Goal: Book appointment/travel/reservation

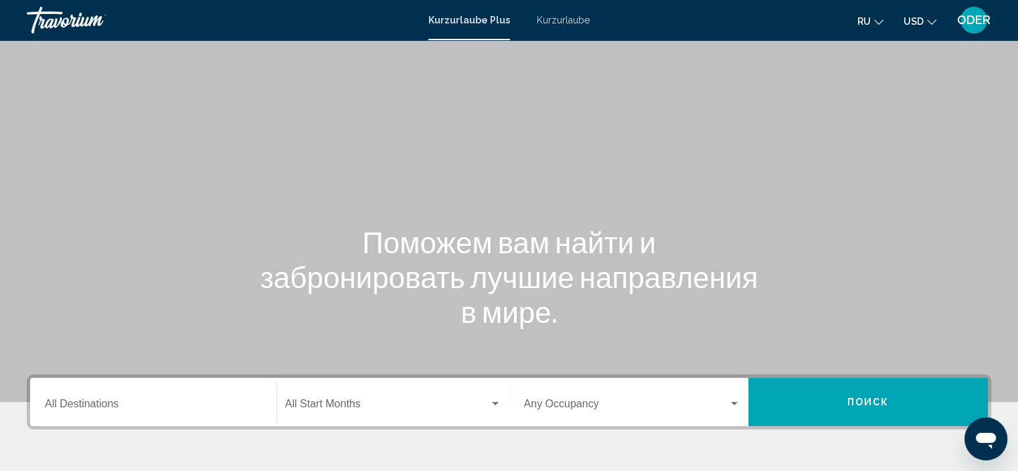
scroll to position [256, 0]
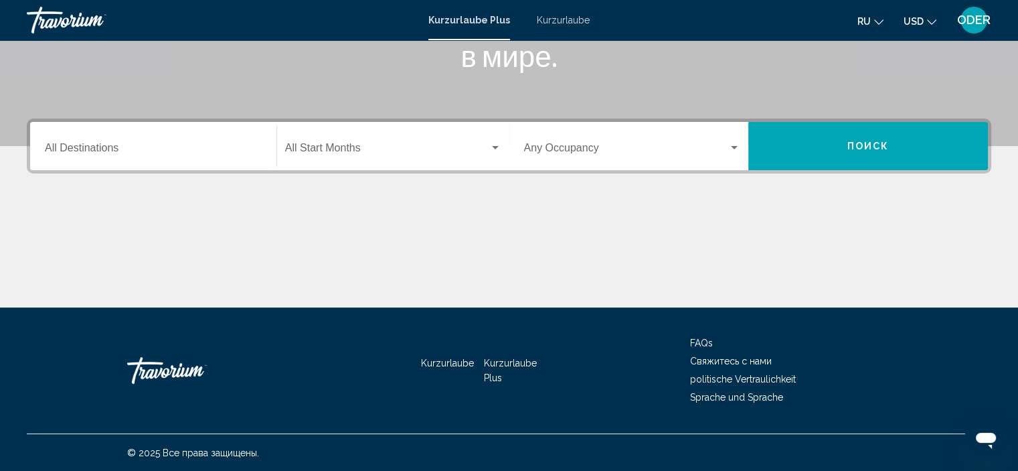
click at [552, 19] on font "Kurzurlaube" at bounding box center [563, 20] width 53 height 11
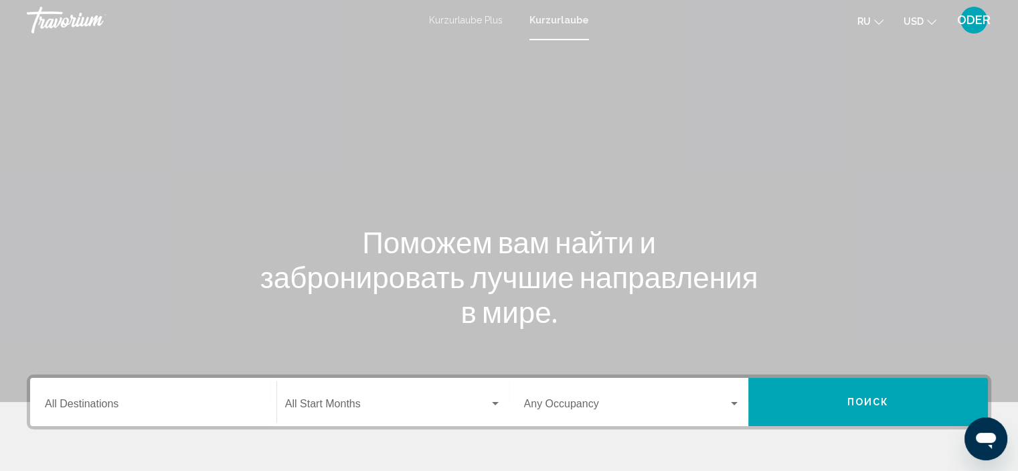
click at [96, 406] on input "Destination All Destinations" at bounding box center [153, 406] width 217 height 12
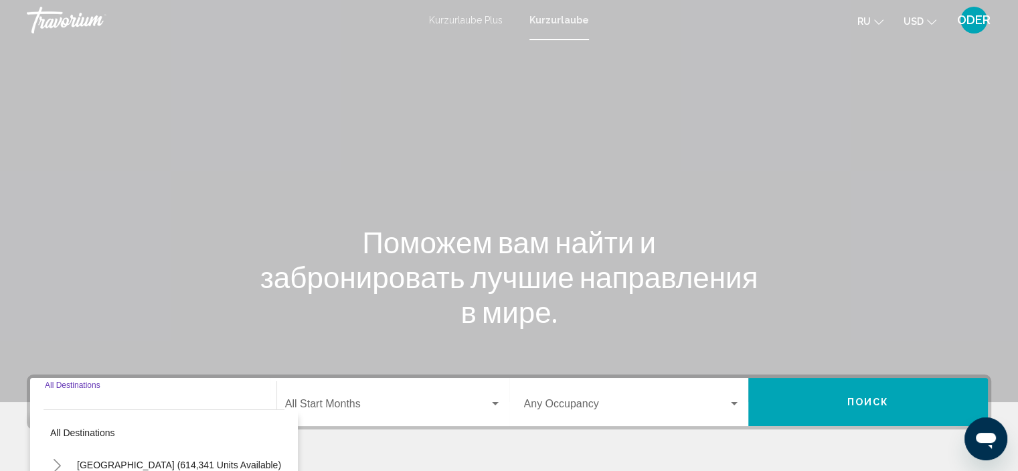
click at [96, 406] on input "Destination All Destinations" at bounding box center [153, 406] width 217 height 12
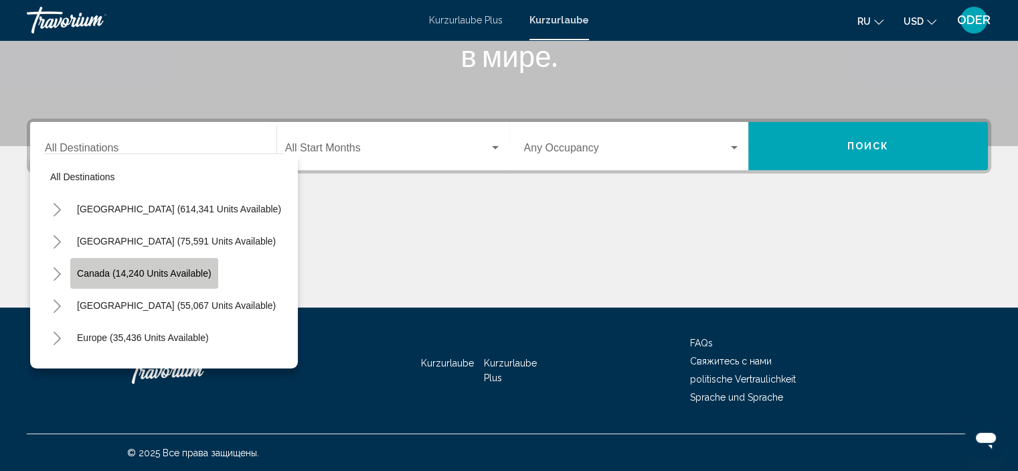
click at [126, 271] on span "Canada (14,240 units available)" at bounding box center [144, 273] width 135 height 11
type input "**********"
click at [126, 271] on div "Hauptinhalt" at bounding box center [509, 257] width 964 height 100
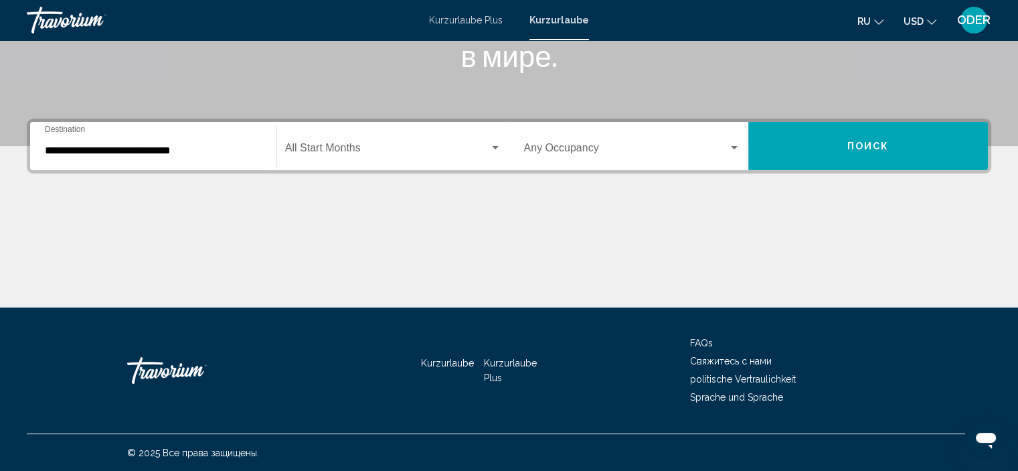
click at [548, 17] on font "Kurzurlaube" at bounding box center [559, 20] width 60 height 11
click at [928, 21] on icon "Währung ändern" at bounding box center [931, 21] width 9 height 5
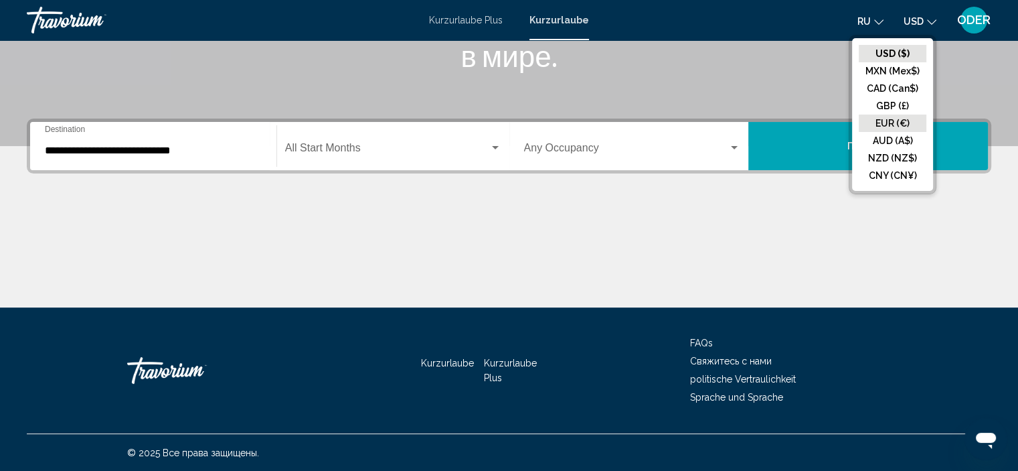
click at [894, 120] on button "EUR (€)" at bounding box center [893, 122] width 68 height 17
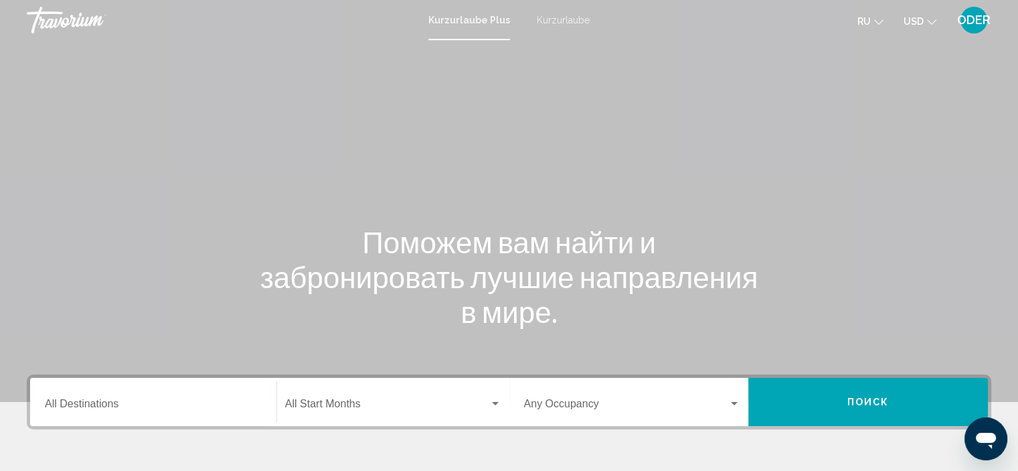
click at [565, 21] on font "Kurzurlaube" at bounding box center [563, 20] width 53 height 11
click at [102, 402] on input "Destination All Destinations" at bounding box center [153, 406] width 217 height 12
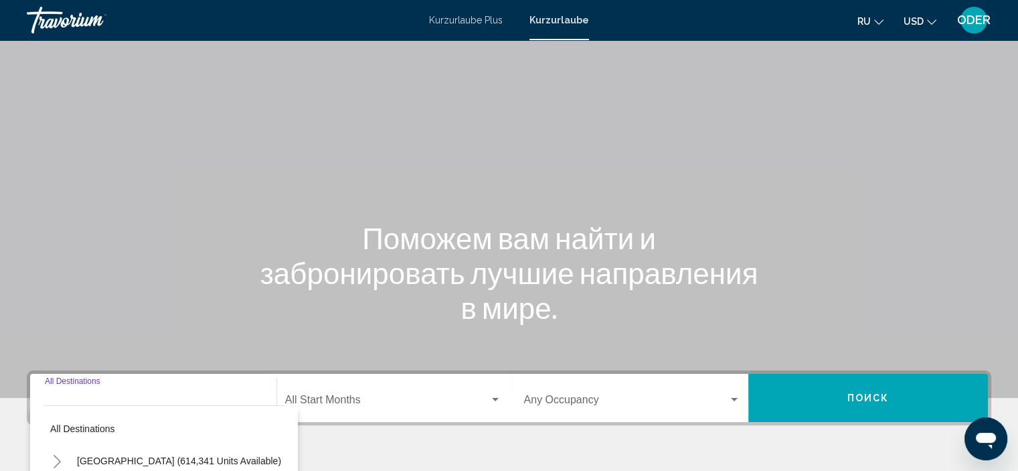
scroll to position [256, 0]
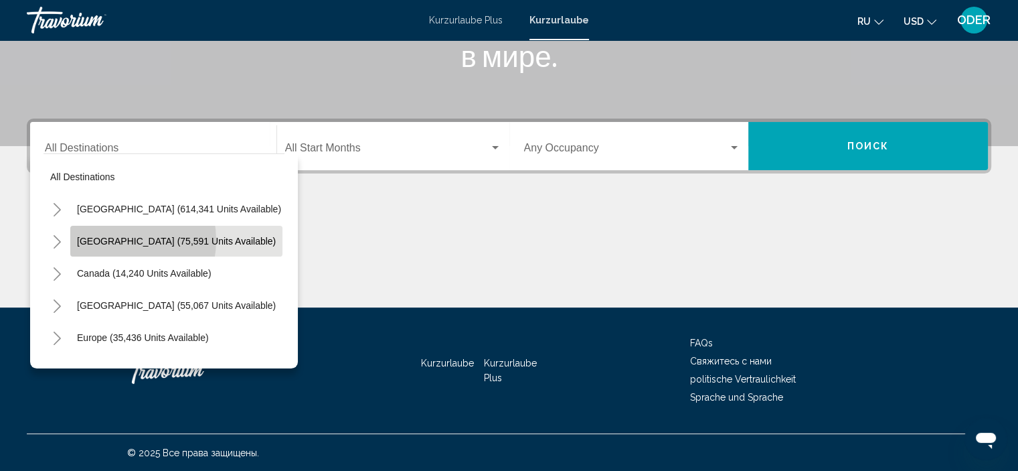
click at [112, 240] on span "[GEOGRAPHIC_DATA] (75,591 units available)" at bounding box center [176, 241] width 199 height 11
type input "**********"
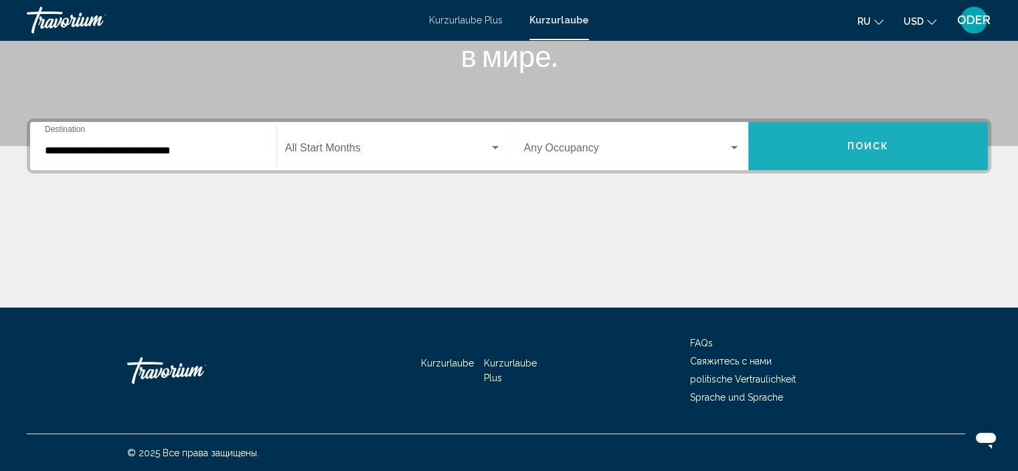
click at [854, 148] on span "Поиск" at bounding box center [868, 146] width 42 height 11
